Goal: Information Seeking & Learning: Learn about a topic

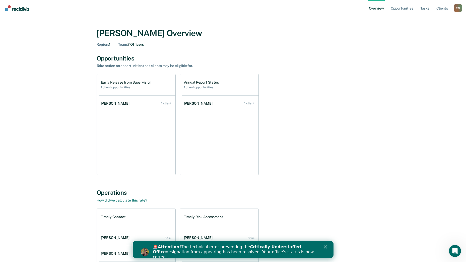
click at [325, 246] on icon "Close" at bounding box center [325, 246] width 3 height 3
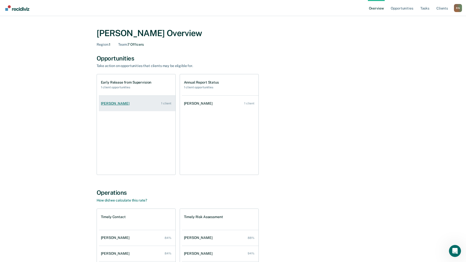
click at [109, 103] on div "[PERSON_NAME]" at bounding box center [116, 103] width 31 height 4
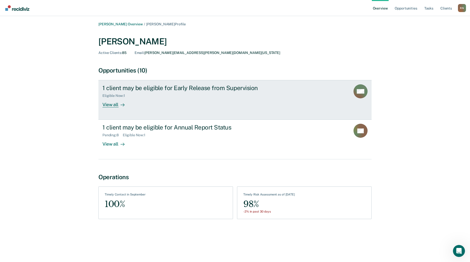
click at [107, 105] on div "View all" at bounding box center [116, 103] width 28 height 10
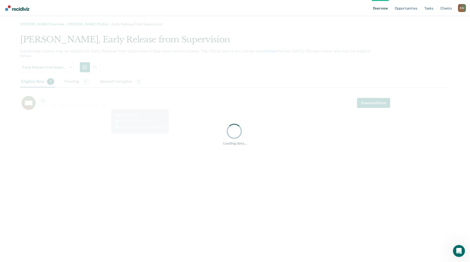
scroll to position [78, 426]
